Goal: Book appointment/travel/reservation

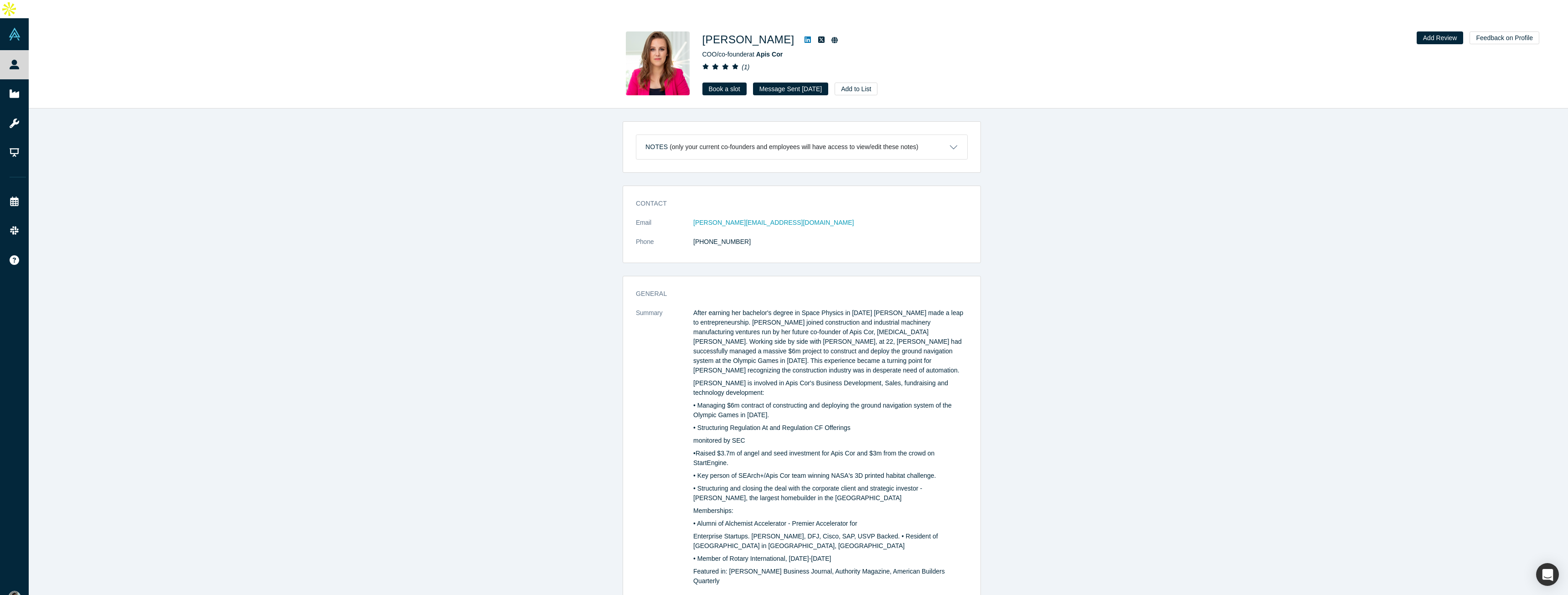
click at [732, 83] on link "Book a slot" at bounding box center [724, 89] width 44 height 13
